Goal: Information Seeking & Learning: Learn about a topic

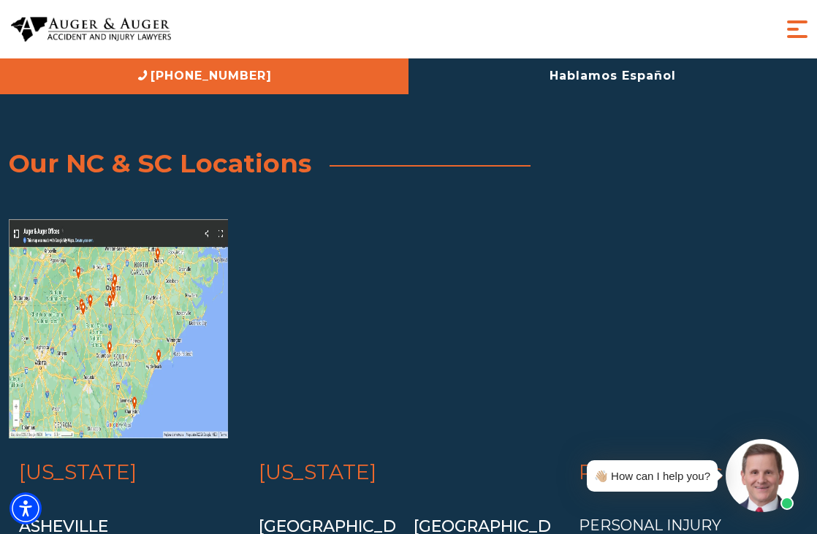
scroll to position [8346, 0]
